Goal: Contribute content

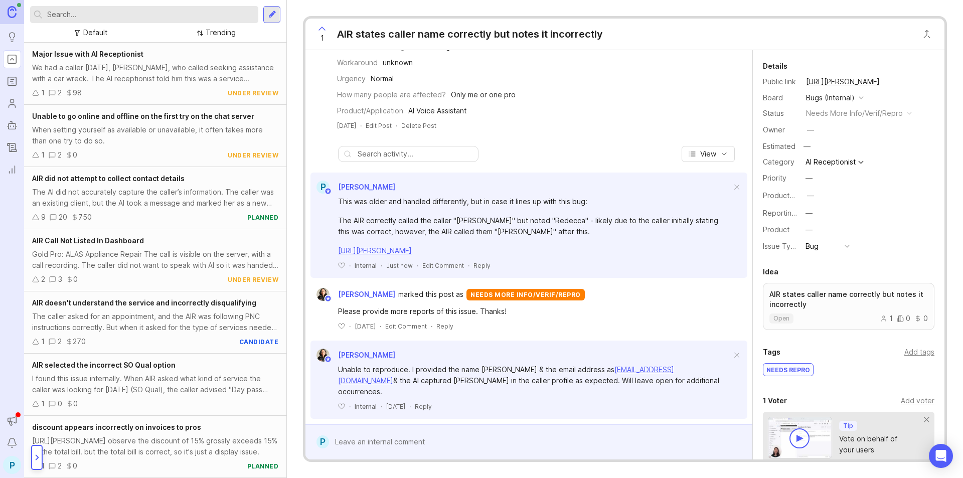
click at [39, 448] on div at bounding box center [37, 457] width 12 height 25
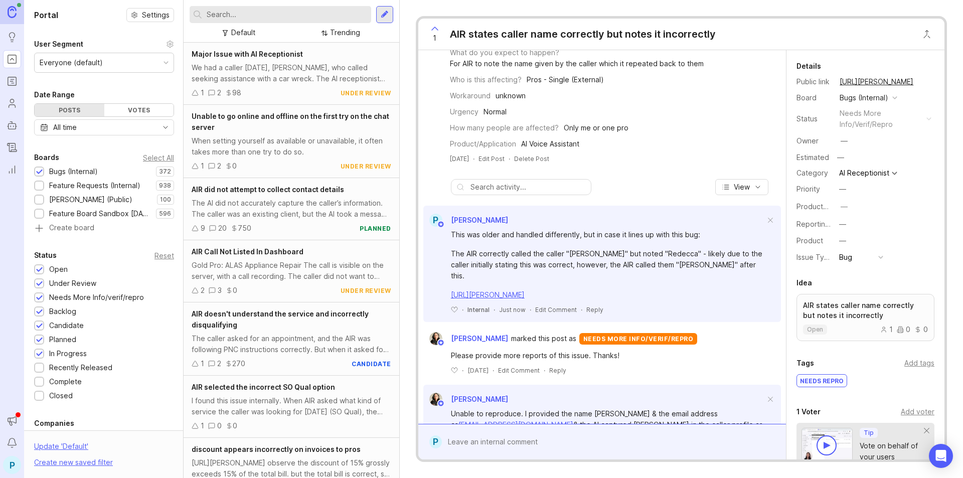
scroll to position [193, 0]
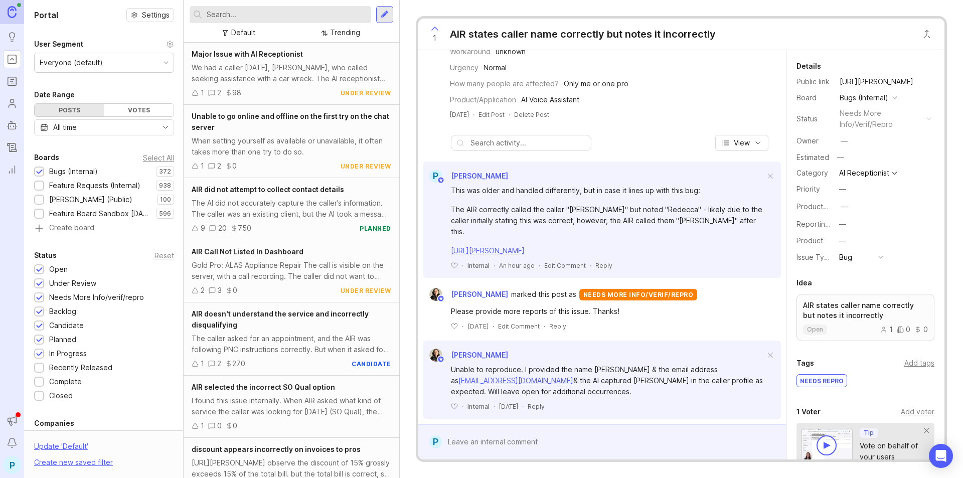
click at [282, 11] on input "text" at bounding box center [287, 14] width 160 height 11
click at [98, 184] on div "Feature Requests (Internal)" at bounding box center [94, 185] width 91 height 11
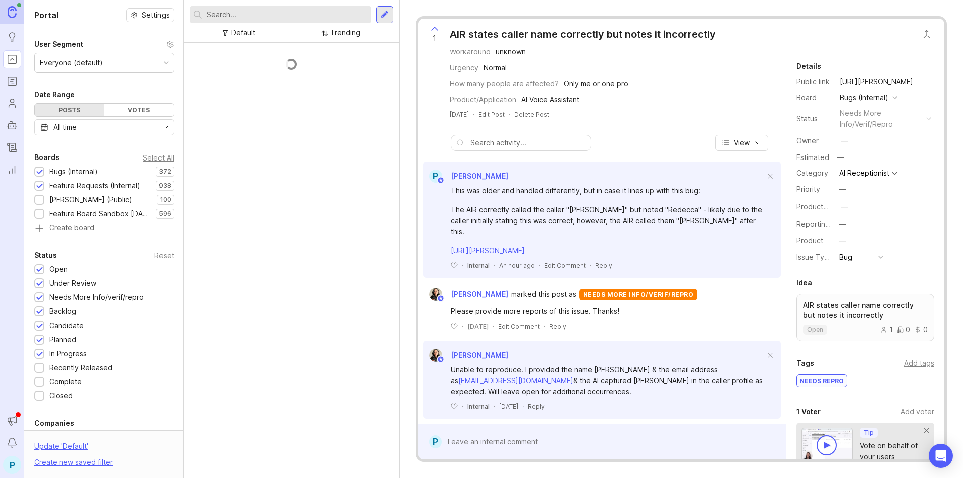
click at [87, 196] on div "[PERSON_NAME] (Public)" at bounding box center [90, 199] width 83 height 11
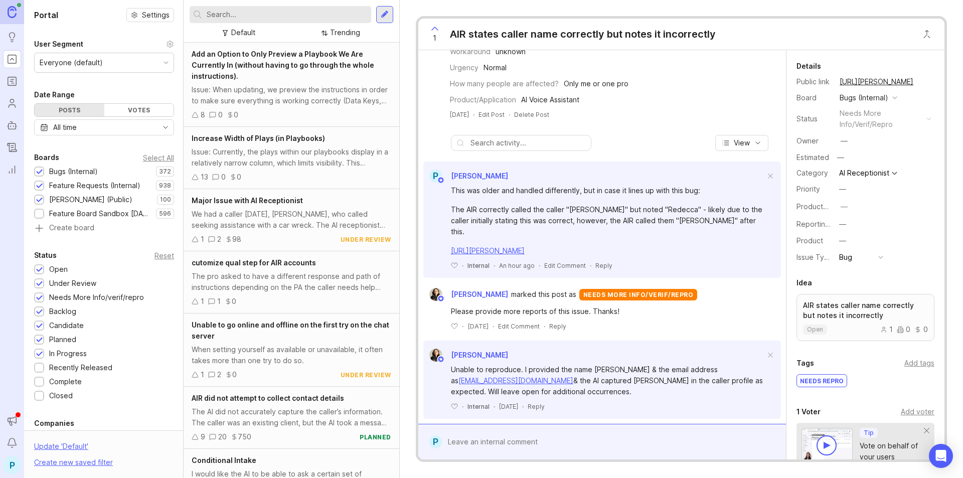
click at [73, 368] on div "Recently Released" at bounding box center [80, 367] width 63 height 11
click at [284, 17] on input "text" at bounding box center [287, 14] width 160 height 11
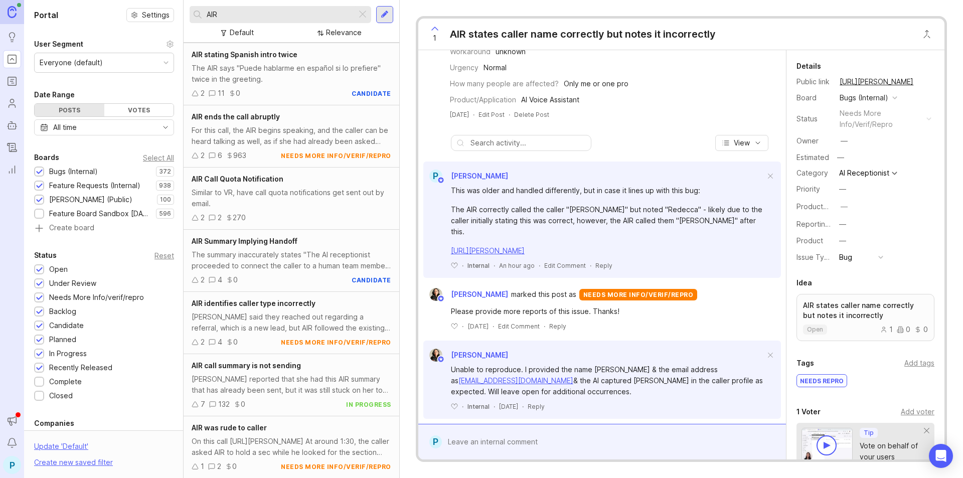
scroll to position [974, 0]
click at [234, 21] on div "AIR" at bounding box center [273, 14] width 167 height 17
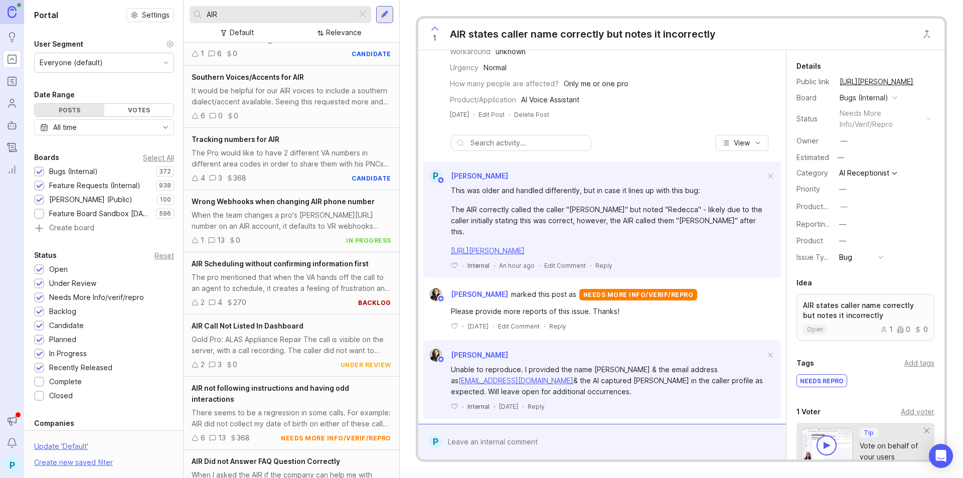
scroll to position [3417, 0]
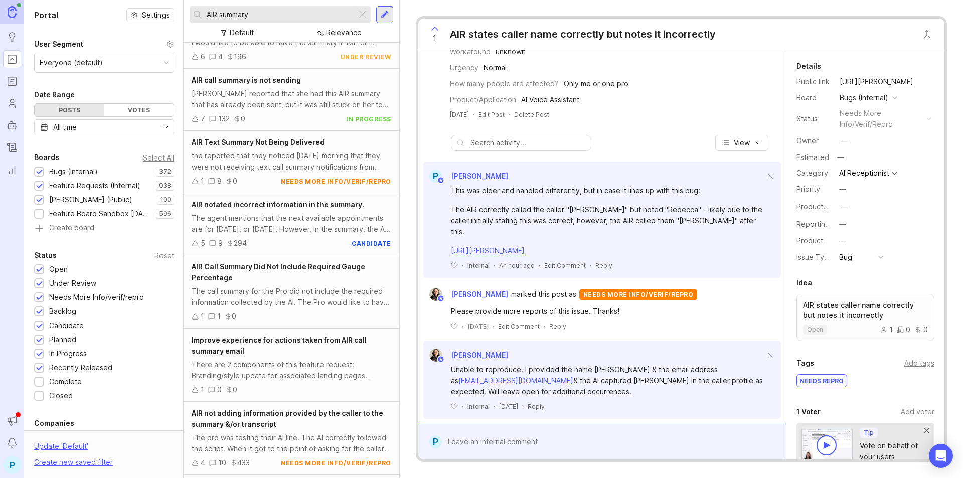
scroll to position [351, 0]
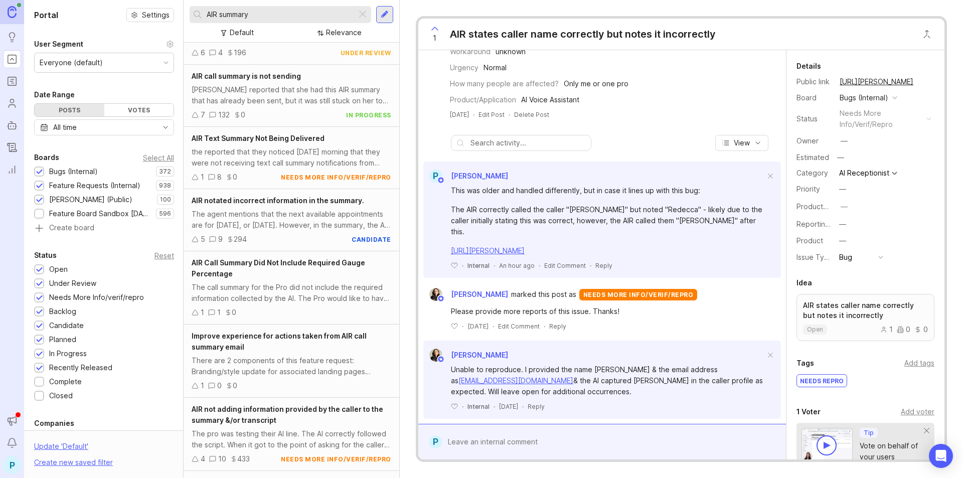
type input "AIR summary"
click at [280, 234] on div "5 9 294 candidate" at bounding box center [292, 239] width 200 height 11
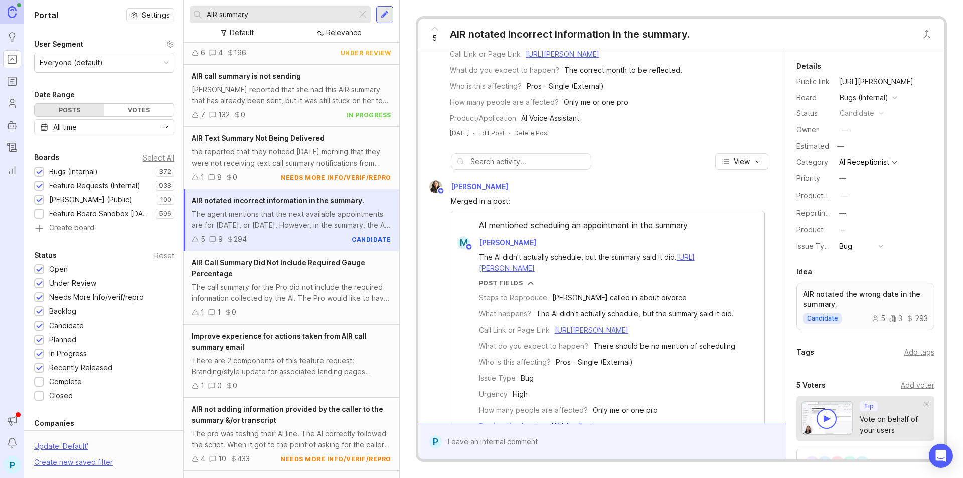
scroll to position [150, 0]
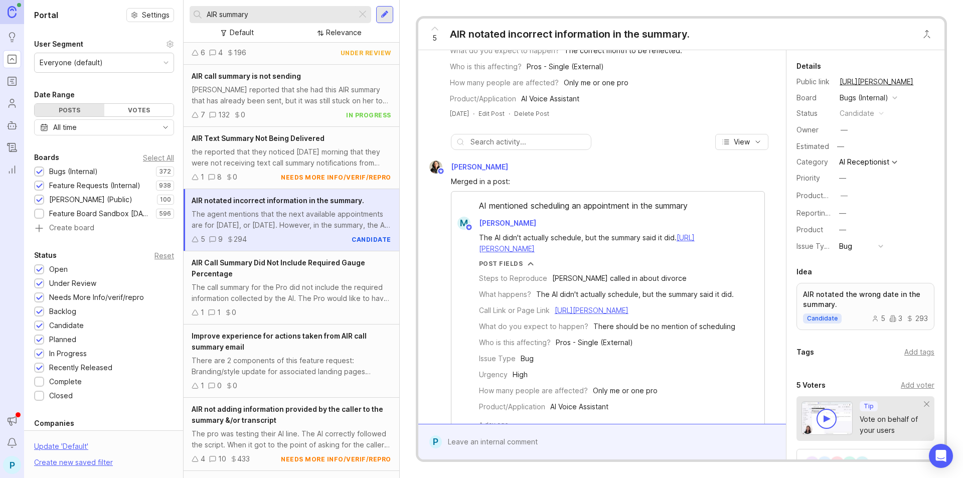
click at [588, 289] on div "The AI didn't actually schedule, but the summary said it did. [URL][PERSON_NAME…" at bounding box center [607, 329] width 313 height 199
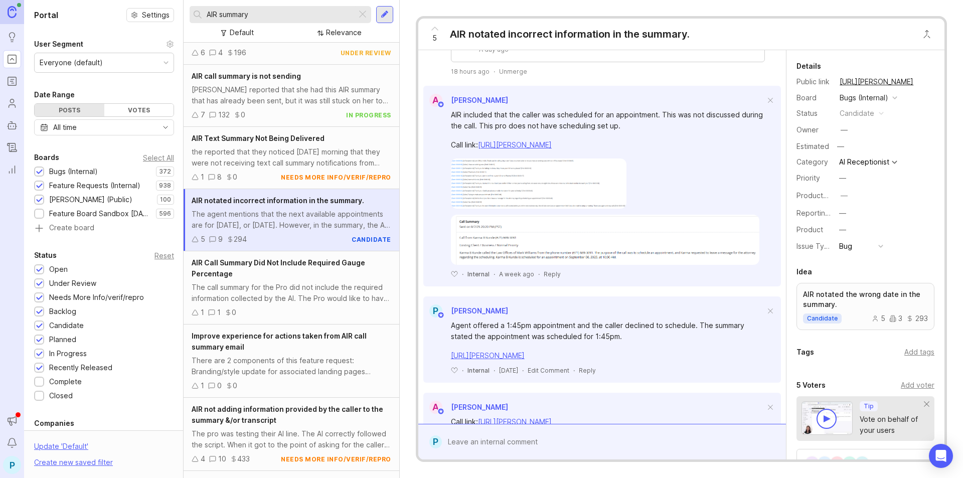
scroll to position [552, 0]
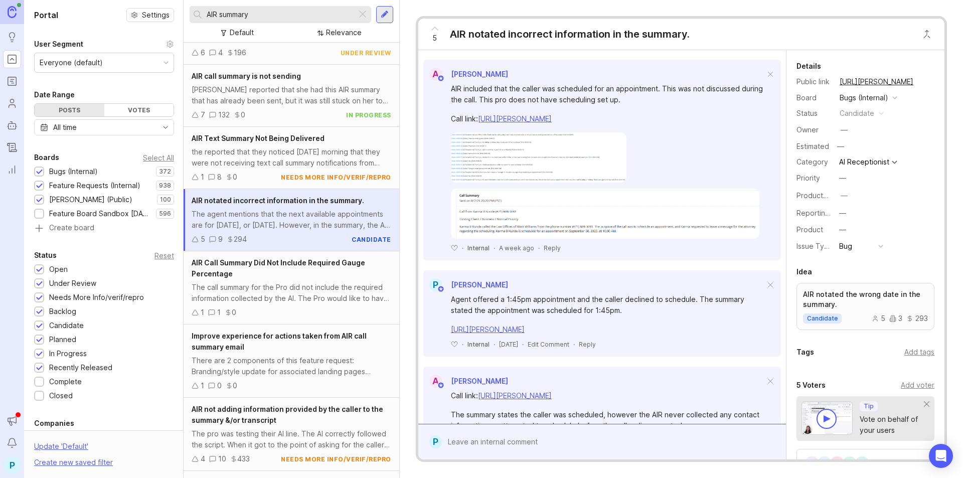
click at [578, 448] on div at bounding box center [609, 441] width 335 height 19
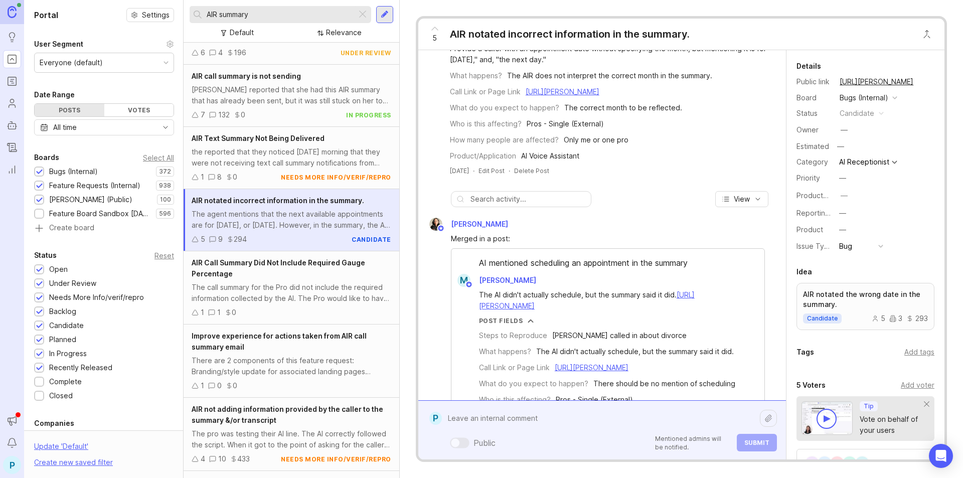
scroll to position [0, 0]
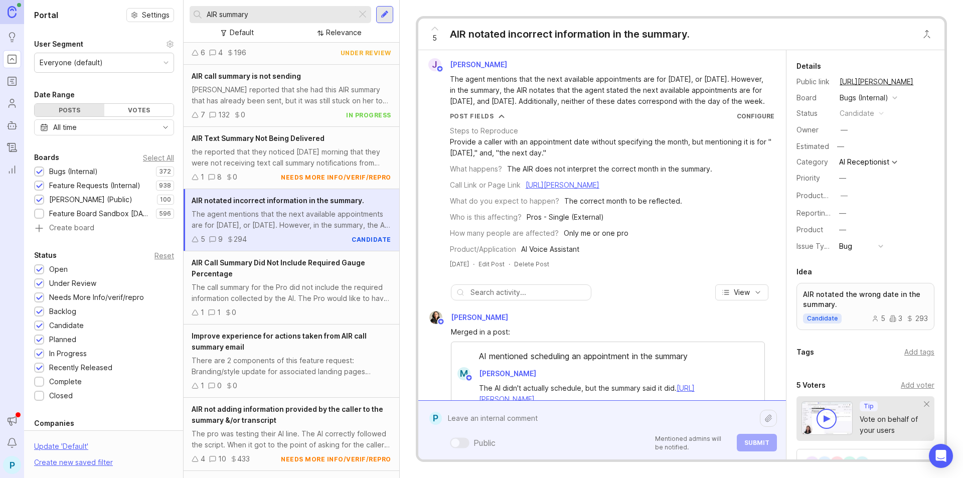
click at [541, 424] on textarea at bounding box center [601, 418] width 318 height 19
paste textarea "[URL][PERSON_NAME]"
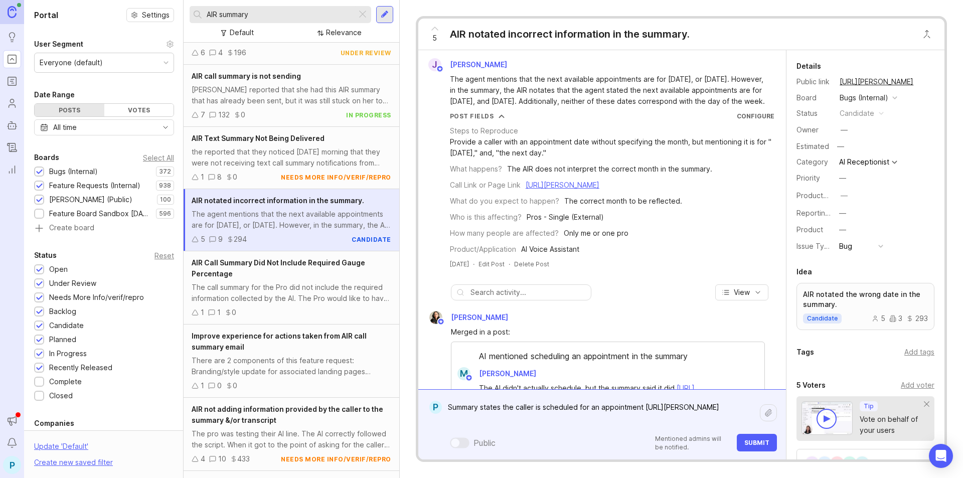
click at [684, 407] on textarea "Summary states the caller is scheduled for an appointment [URL][PERSON_NAME]" at bounding box center [601, 413] width 318 height 30
paste textarea "[DATE][DATE] 11:00 AM."
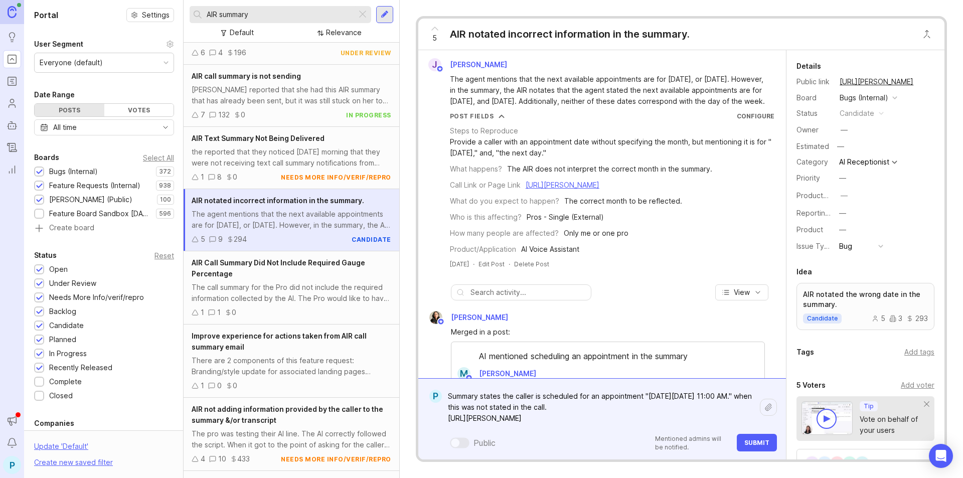
type textarea "Summary states the caller is scheduled for an appointment "[DATE][DATE] 11:00 A…"
click at [751, 445] on span "Submit" at bounding box center [756, 443] width 25 height 8
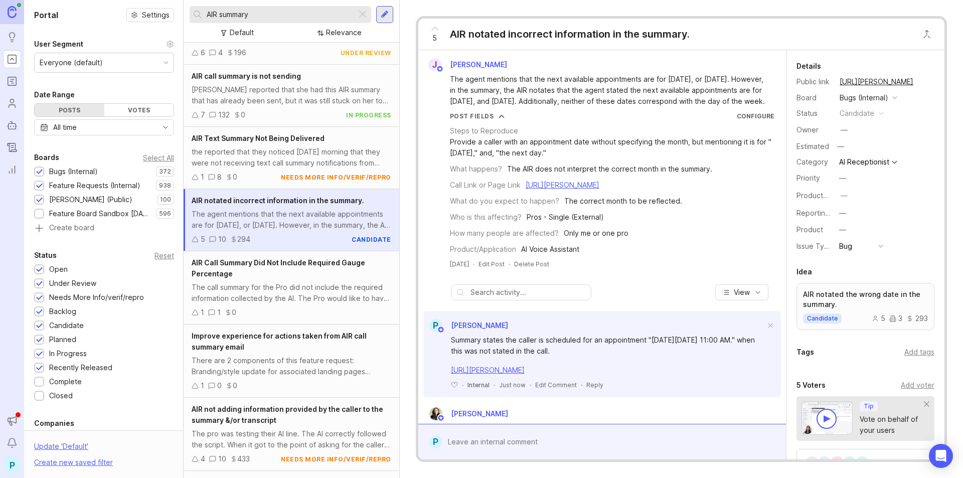
click at [71, 172] on div "Bugs (Internal)" at bounding box center [73, 171] width 49 height 11
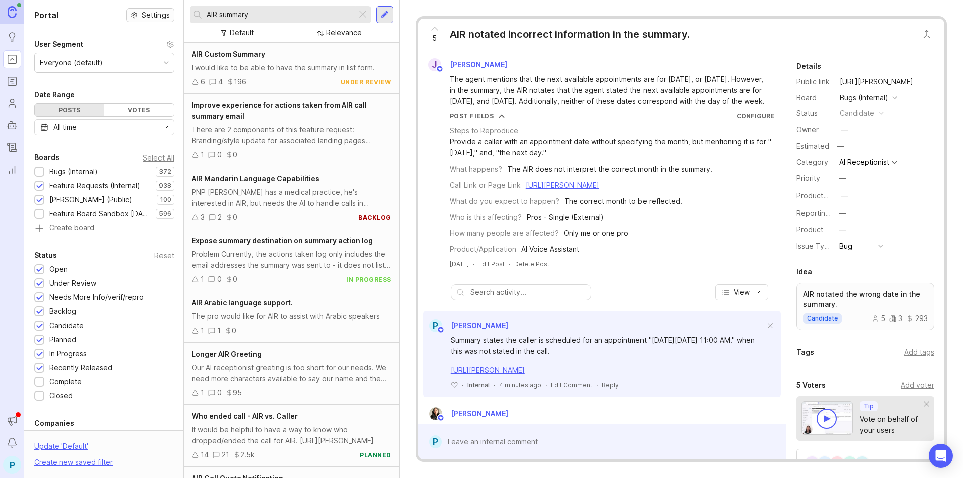
drag, startPoint x: 267, startPoint y: 16, endPoint x: 130, endPoint y: 16, distance: 136.4
click at [130, 16] on div "Portal Settings User Segment Everyone (default) Date Range Posts Votes All time…" at bounding box center [493, 239] width 939 height 478
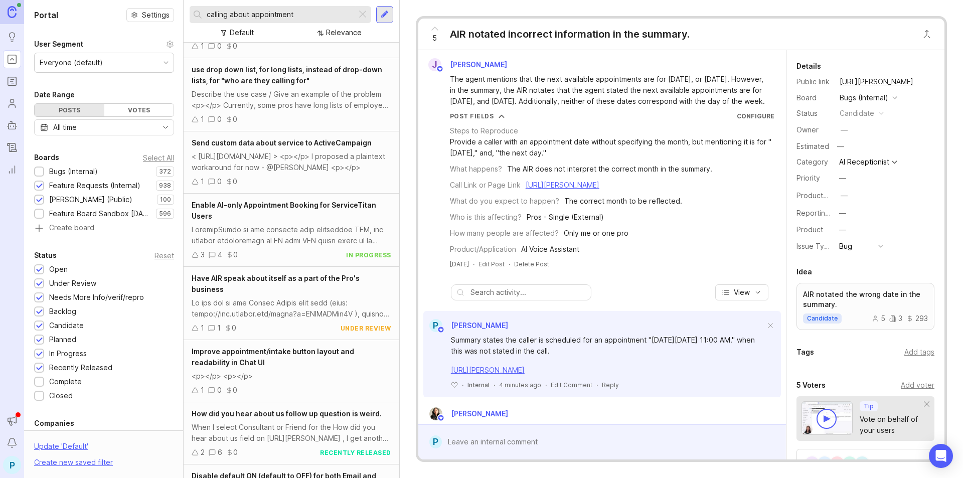
scroll to position [82, 0]
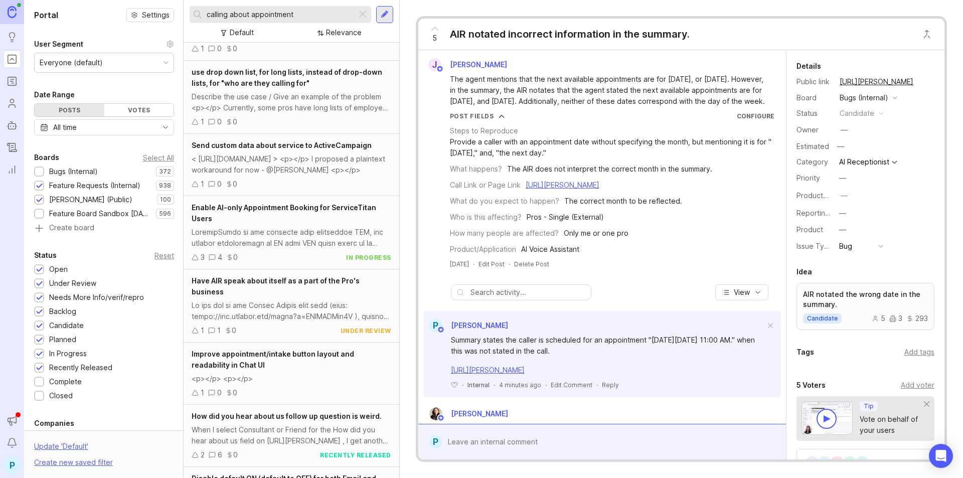
drag, startPoint x: 324, startPoint y: 14, endPoint x: 193, endPoint y: 19, distance: 131.5
click at [193, 19] on div "calling about appointment" at bounding box center [273, 14] width 167 height 17
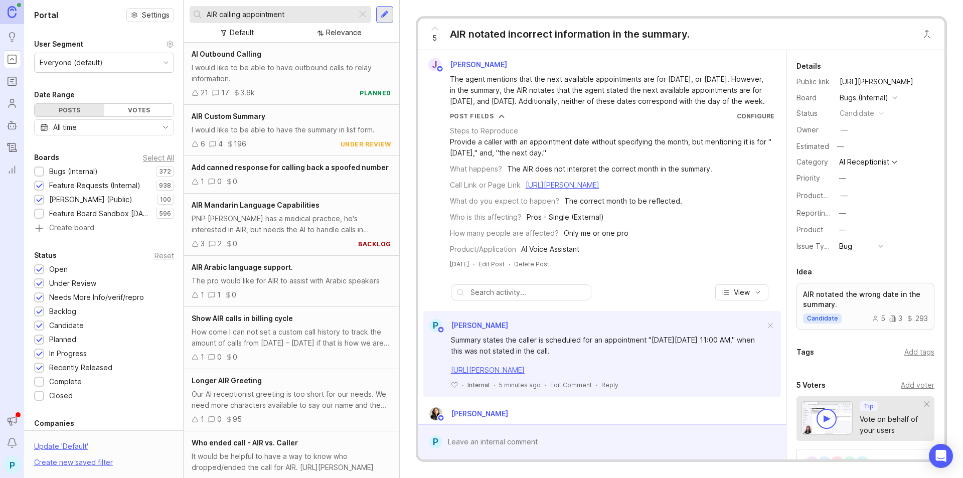
type input "AIR calling appointment"
click at [107, 212] on div "Feature Board Sandbox [DATE]" at bounding box center [100, 213] width 102 height 11
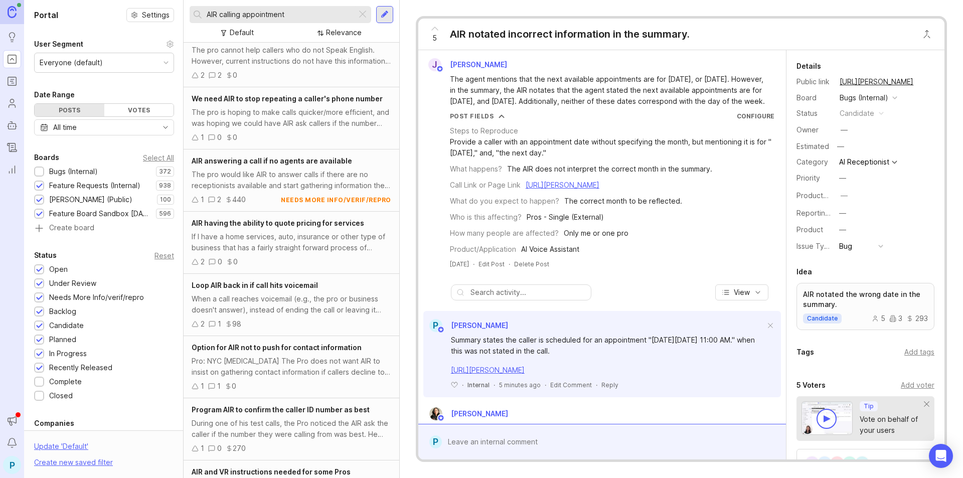
scroll to position [1883, 0]
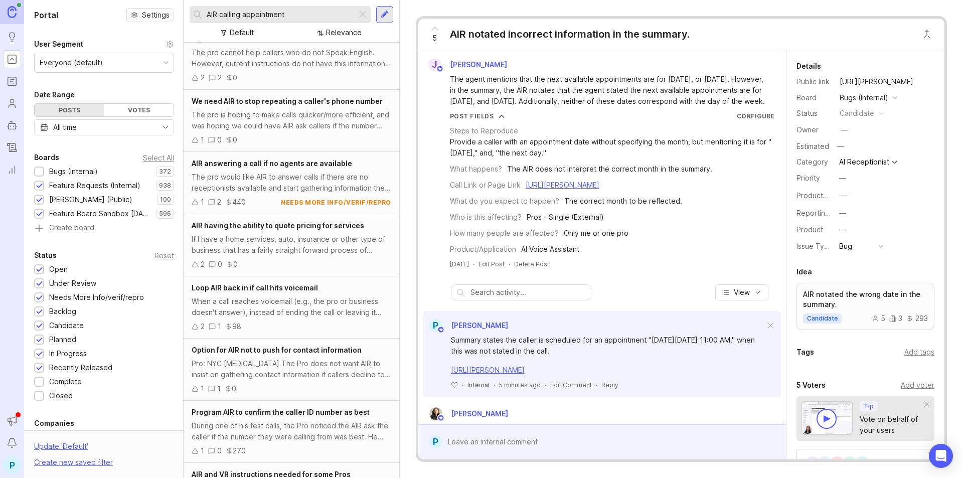
click at [391, 14] on div at bounding box center [384, 14] width 17 height 17
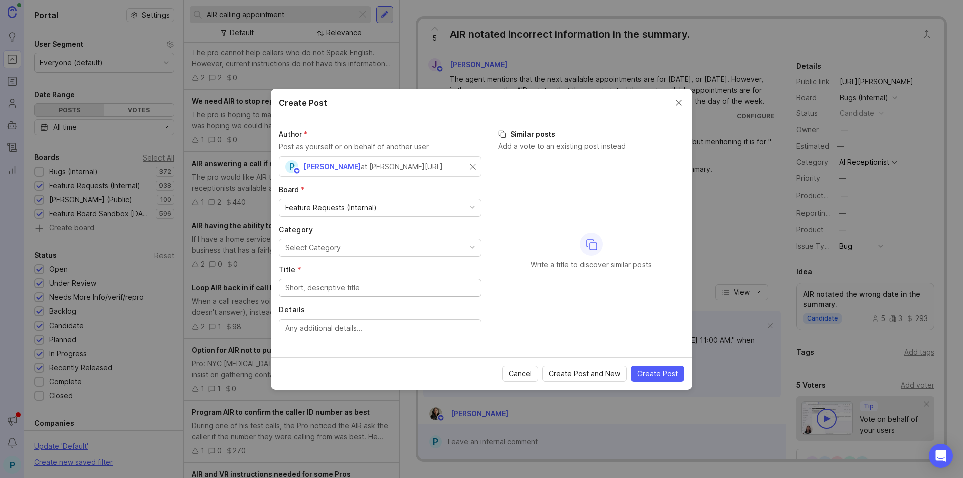
click at [449, 244] on button "Select Category" at bounding box center [380, 248] width 203 height 18
click at [359, 288] on input "Title *" at bounding box center [380, 287] width 190 height 11
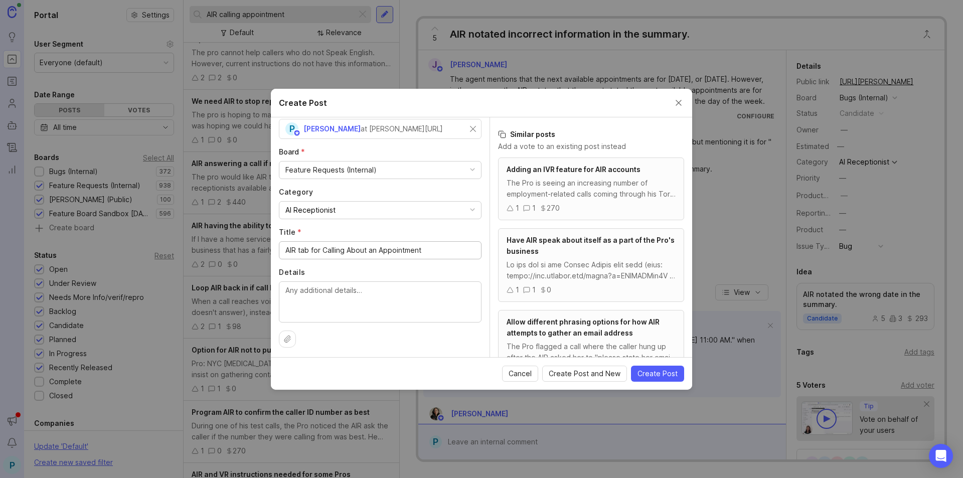
scroll to position [40, 0]
type input "AIR tab for Calling About an Appointment"
click at [410, 299] on textarea "Details" at bounding box center [380, 298] width 190 height 33
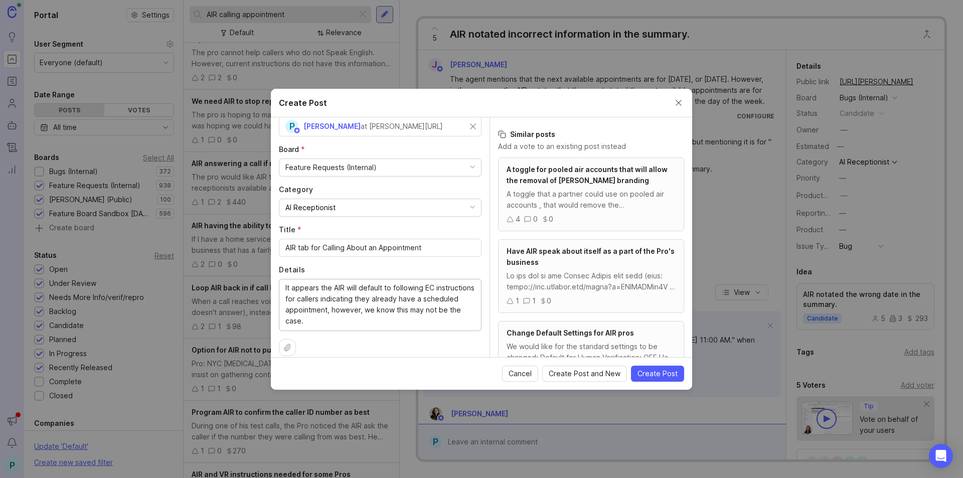
drag, startPoint x: 368, startPoint y: 321, endPoint x: 297, endPoint y: 326, distance: 70.4
click at [297, 326] on textarea "It appears the AIR will default to following EC instructions for callers indica…" at bounding box center [380, 304] width 190 height 44
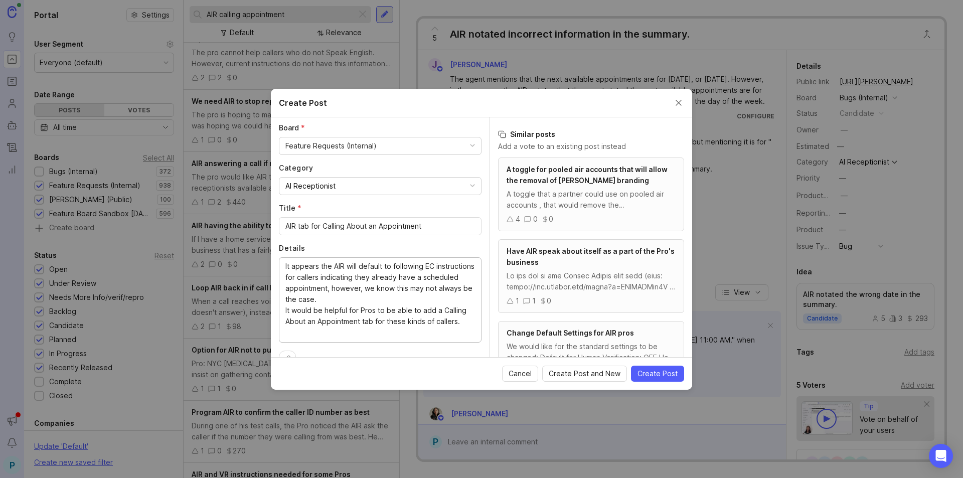
scroll to position [84, 0]
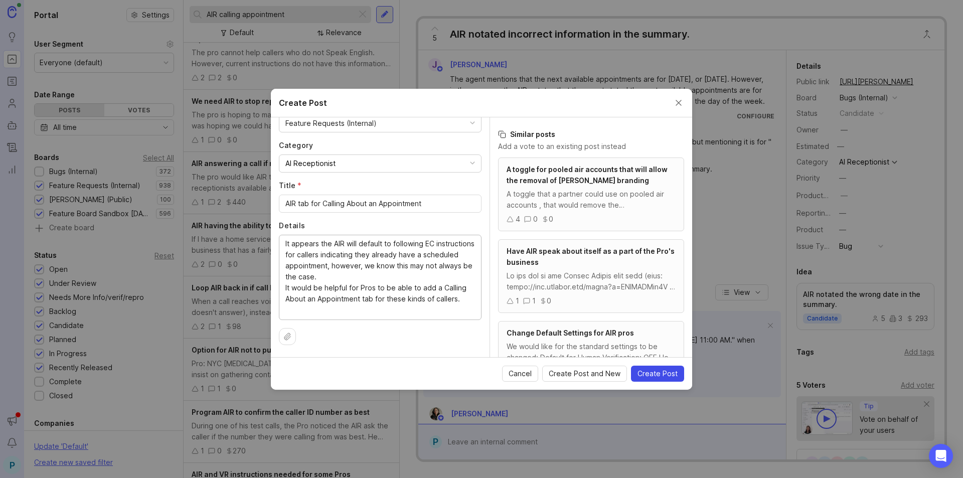
type textarea "It appears the AIR will default to following EC instructions for callers indica…"
click at [663, 376] on span "Create Post" at bounding box center [657, 374] width 40 height 10
